Goal: Task Accomplishment & Management: Manage account settings

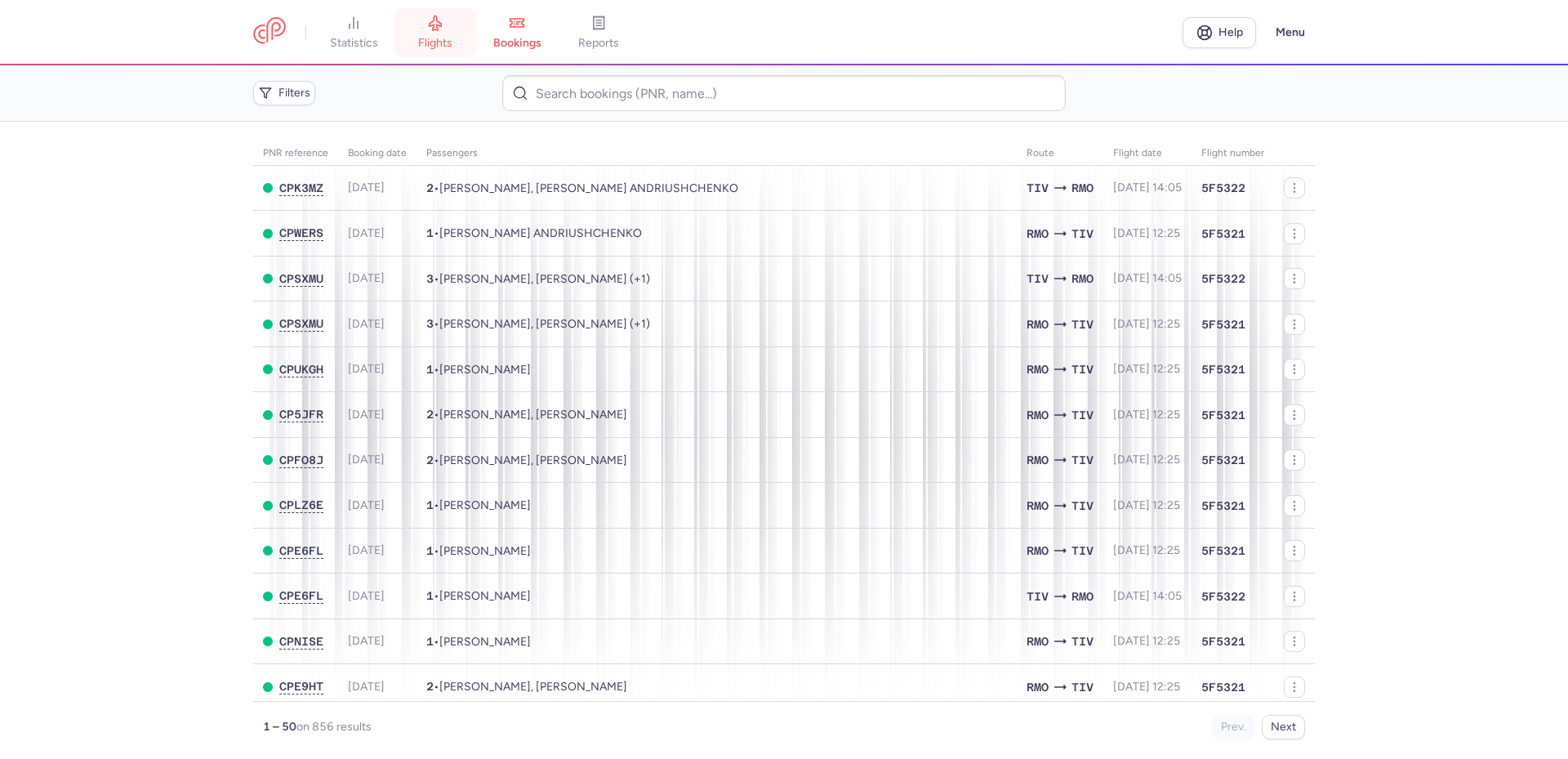
click at [434, 38] on span "flights" at bounding box center [434, 43] width 34 height 15
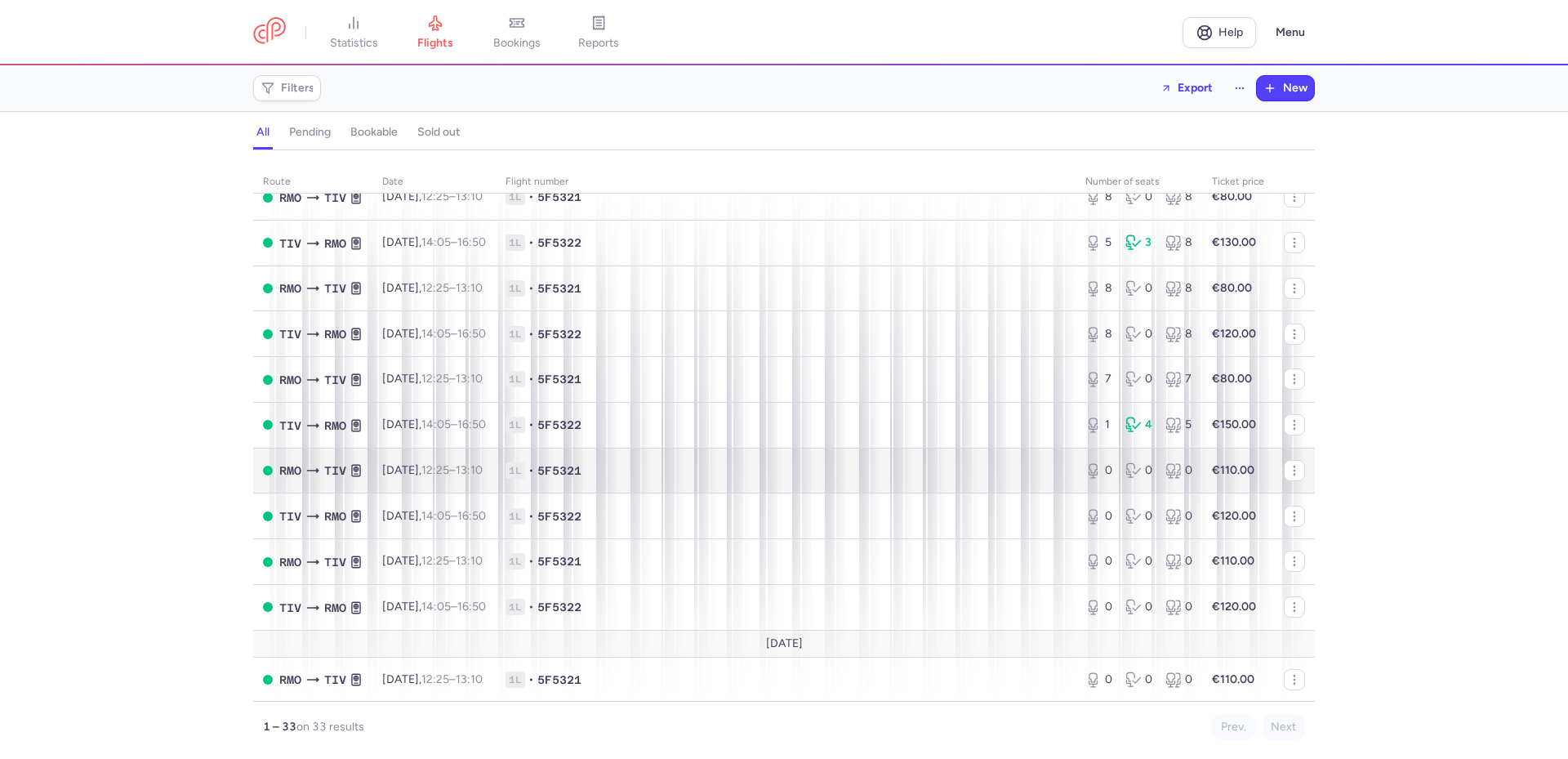
scroll to position [1076, 0]
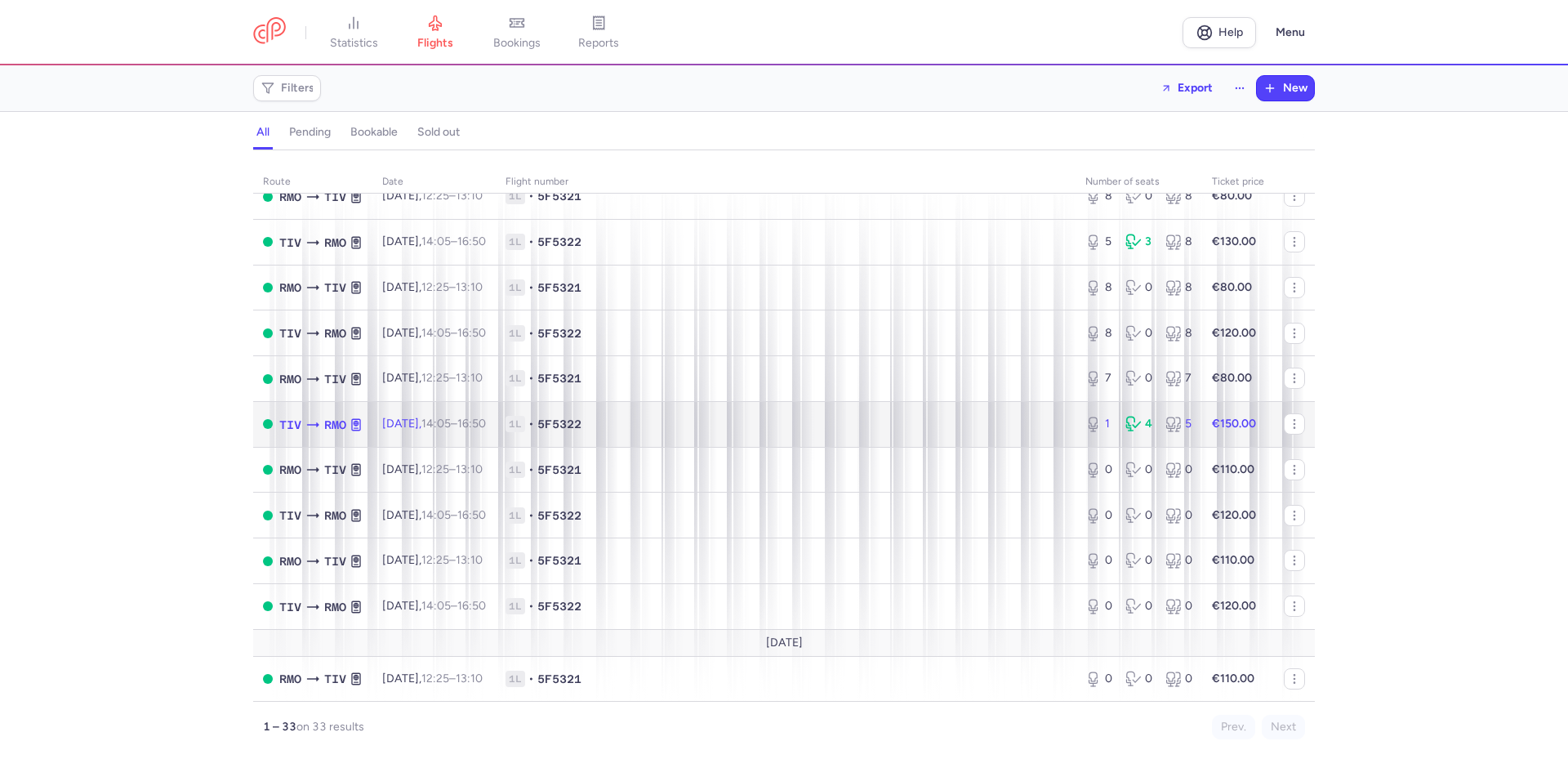
click at [844, 420] on span "1L • 5F5322" at bounding box center [785, 425] width 560 height 17
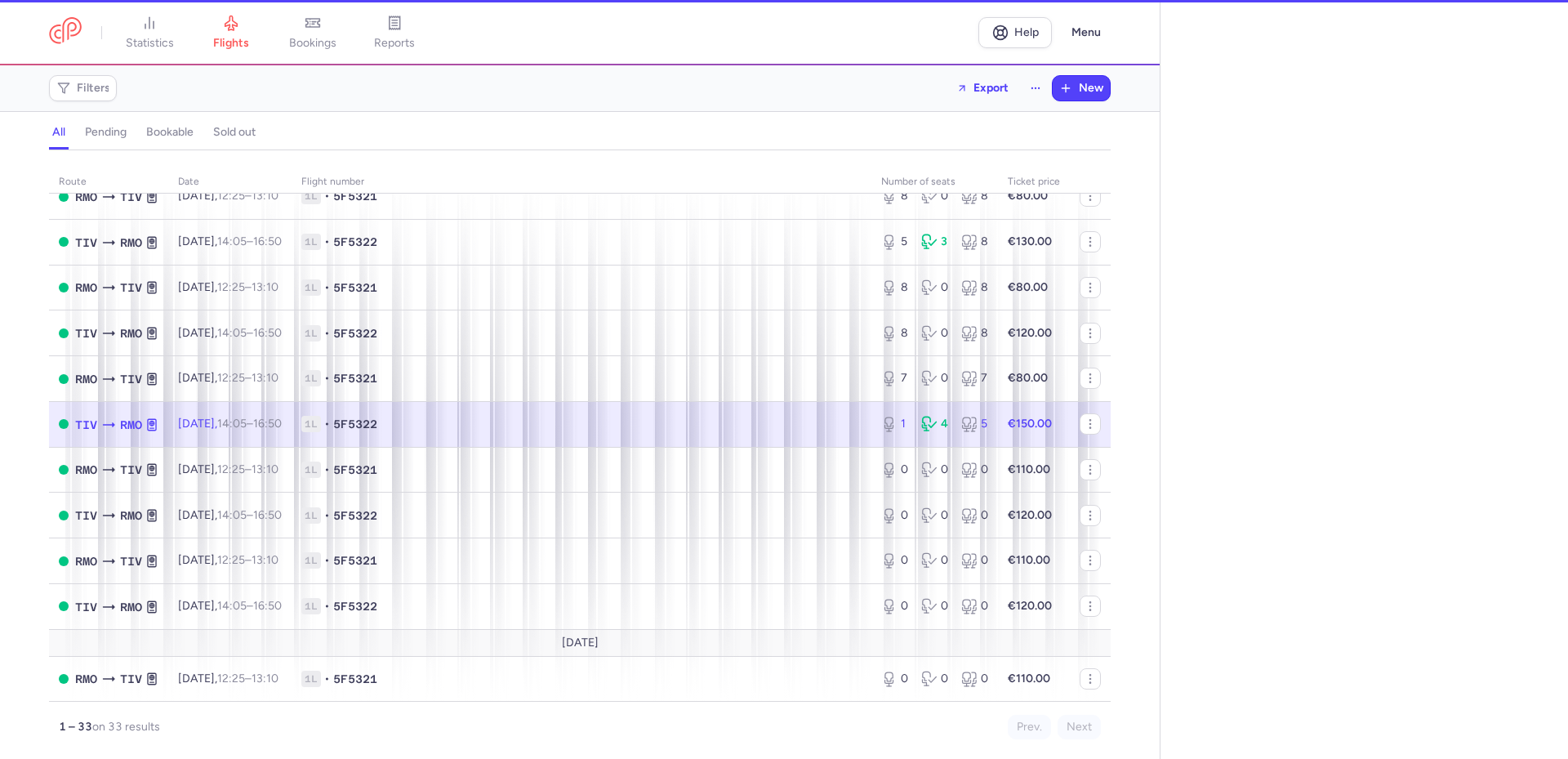
select select "days"
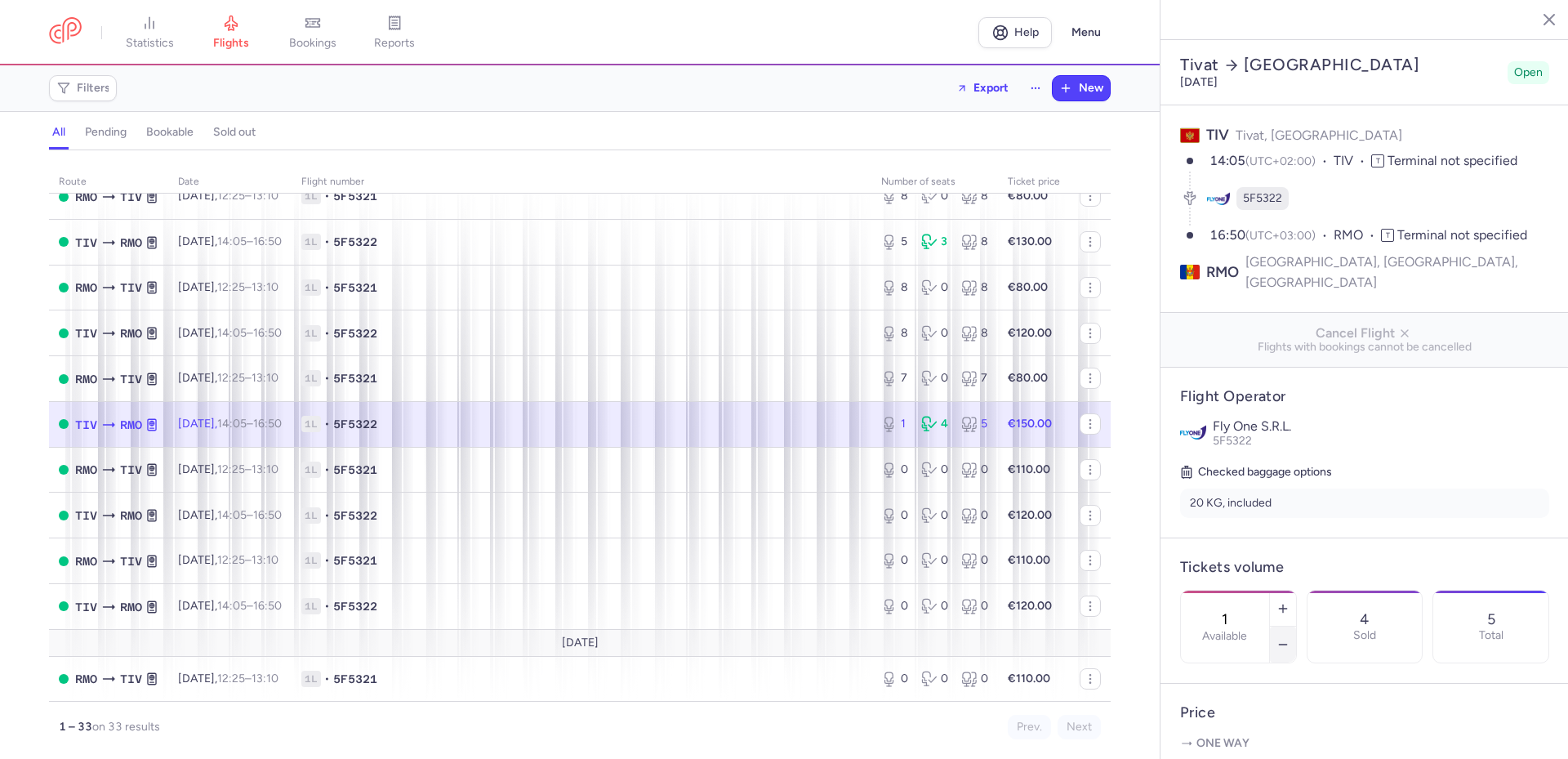
click at [1290, 638] on icon "button" at bounding box center [1283, 645] width 13 height 13
type input "0"
click at [1214, 736] on button "Save changes" at bounding box center [1234, 726] width 108 height 36
